Goal: Task Accomplishment & Management: Use online tool/utility

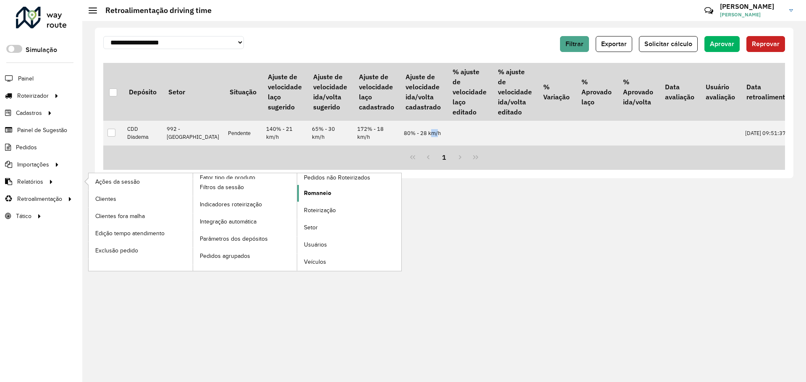
click at [330, 192] on span "Romaneio" at bounding box center [317, 193] width 27 height 9
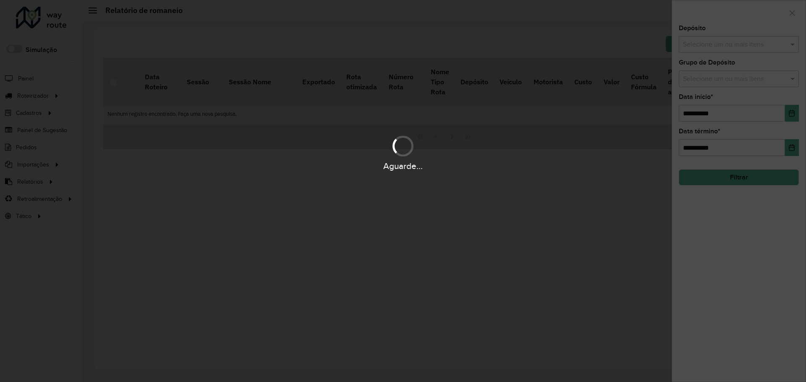
click at [711, 43] on div "Aguarde..." at bounding box center [403, 191] width 806 height 382
click at [719, 43] on div "Aguarde..." at bounding box center [403, 191] width 806 height 382
click at [720, 45] on div "Aguarde..." at bounding box center [403, 191] width 806 height 382
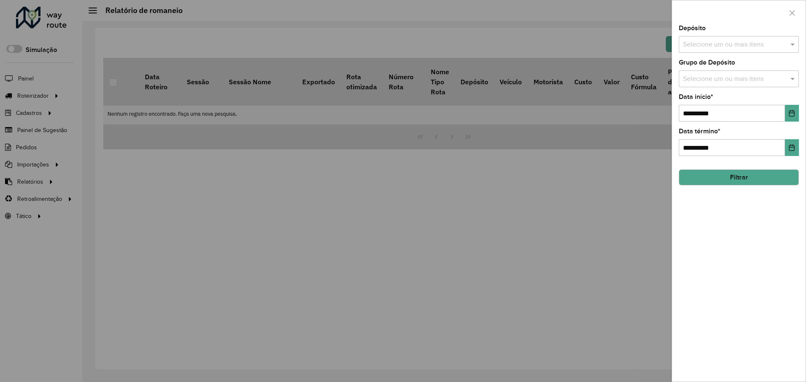
click at [722, 45] on input "text" at bounding box center [734, 45] width 107 height 10
type input "*******"
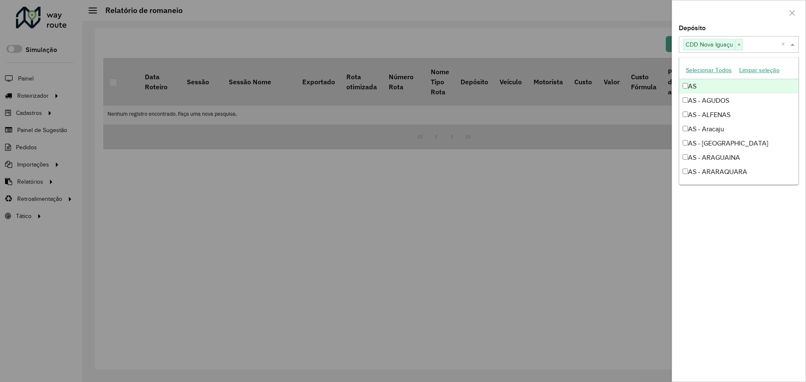
click at [711, 270] on div "**********" at bounding box center [738, 203] width 133 height 357
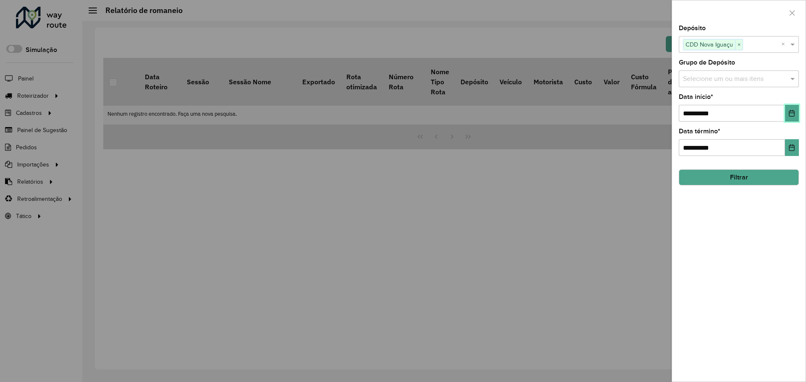
click at [790, 114] on icon "Choose Date" at bounding box center [791, 113] width 7 height 7
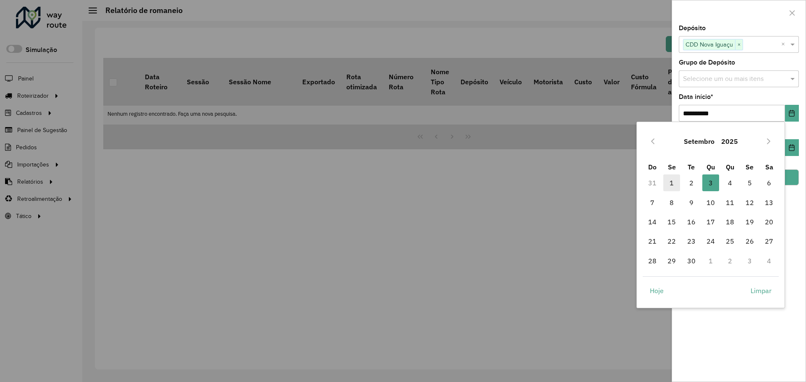
click at [670, 183] on span "1" at bounding box center [671, 183] width 17 height 17
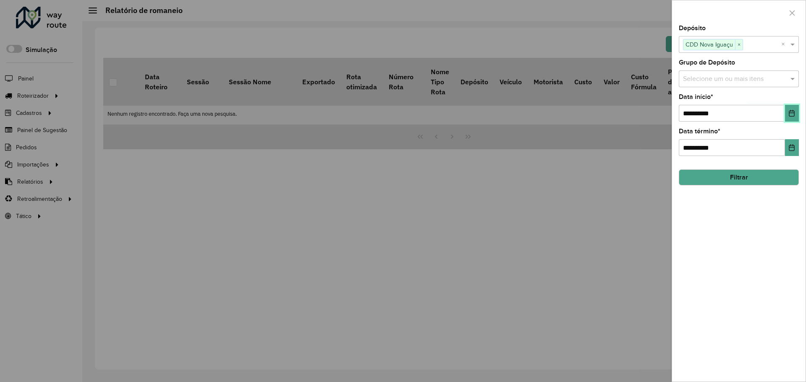
click at [788, 117] on button "Choose Date" at bounding box center [792, 113] width 14 height 17
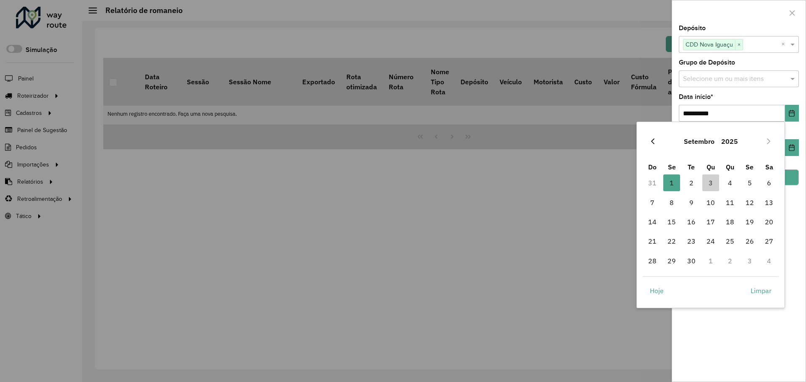
click at [651, 141] on icon "Previous Month" at bounding box center [652, 141] width 3 height 6
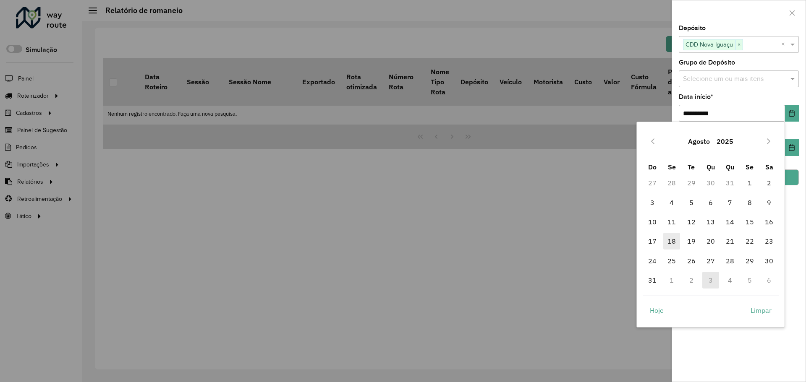
click at [676, 240] on span "18" at bounding box center [671, 241] width 17 height 17
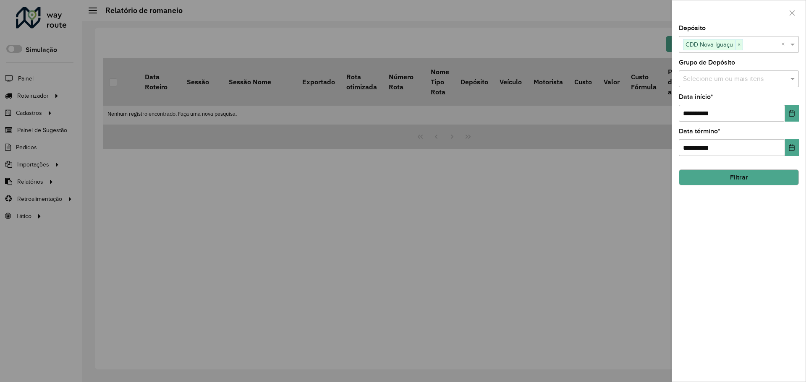
click at [739, 178] on button "Filtrar" at bounding box center [738, 178] width 120 height 16
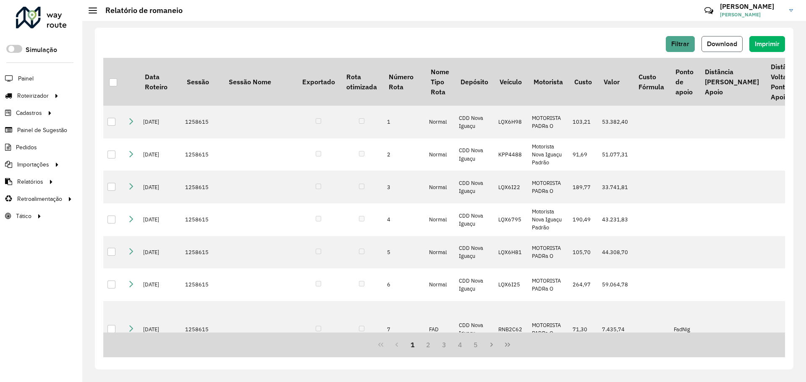
click at [731, 44] on span "Download" at bounding box center [722, 43] width 30 height 7
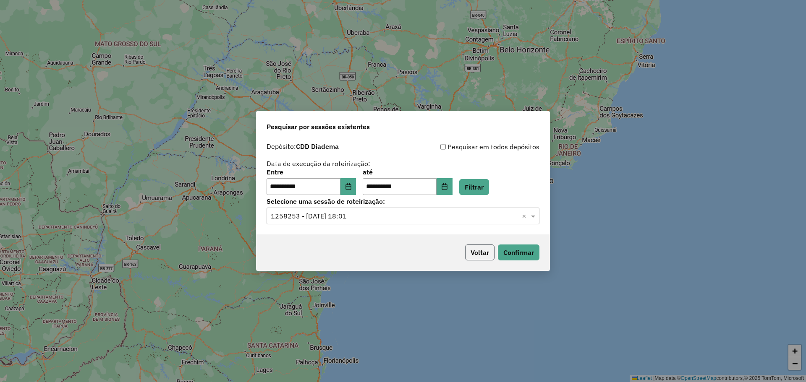
click at [476, 245] on button "Voltar" at bounding box center [479, 253] width 29 height 16
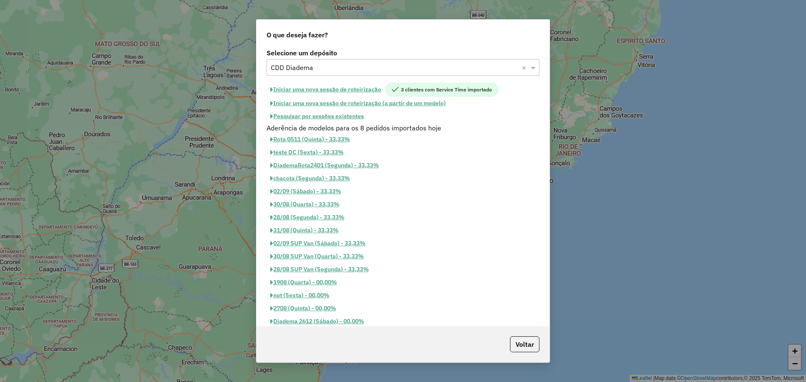
click at [347, 63] on input "text" at bounding box center [395, 68] width 248 height 10
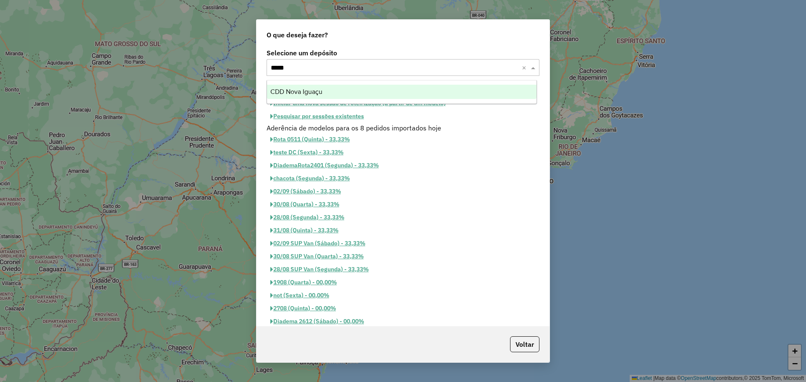
type input "******"
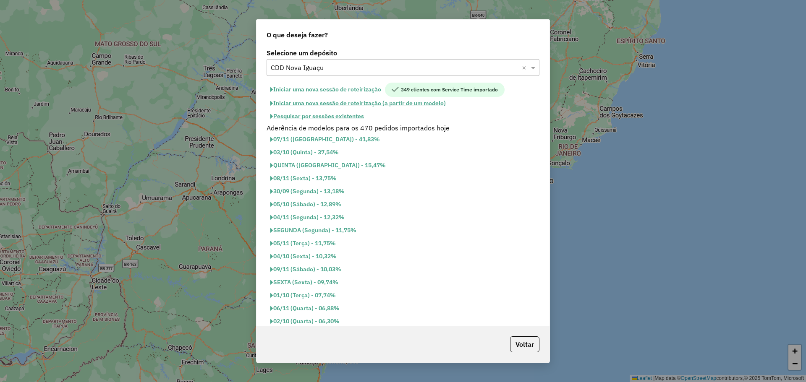
click at [344, 117] on button "Pesquisar por sessões existentes" at bounding box center [316, 116] width 101 height 13
